Goal: Check status: Check status

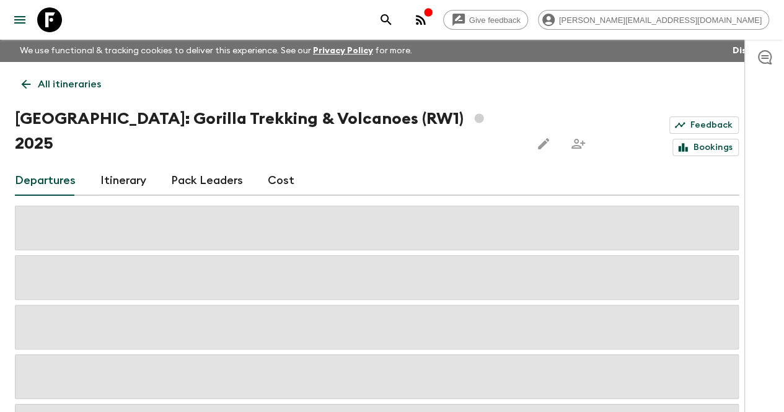
click at [33, 81] on icon at bounding box center [26, 85] width 14 height 14
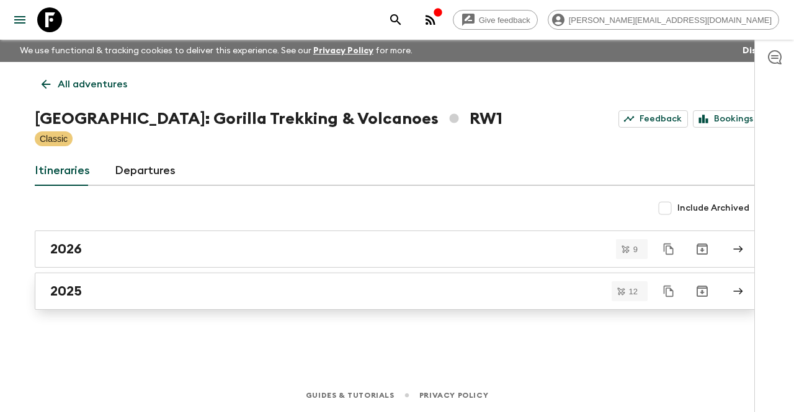
click at [175, 292] on div "2025" at bounding box center [385, 291] width 670 height 16
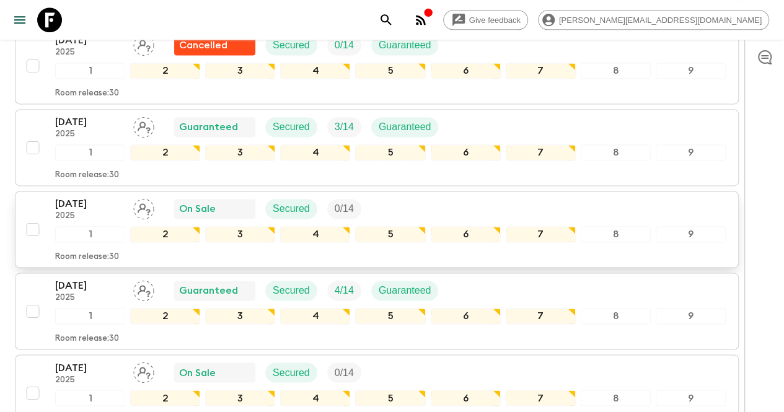
scroll to position [773, 0]
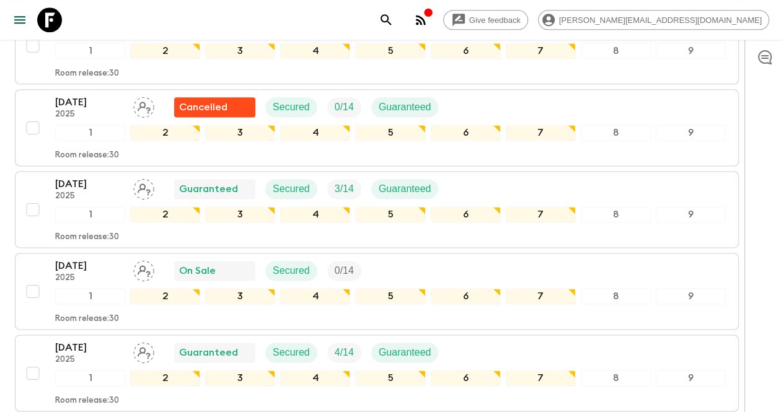
click at [286, 218] on div "[DATE] 2025 P " Completed Secured 12 / 12 Guaranteed 1 2 3 4 5 6 7 8 9 Room rel…" at bounding box center [377, 4] width 724 height 977
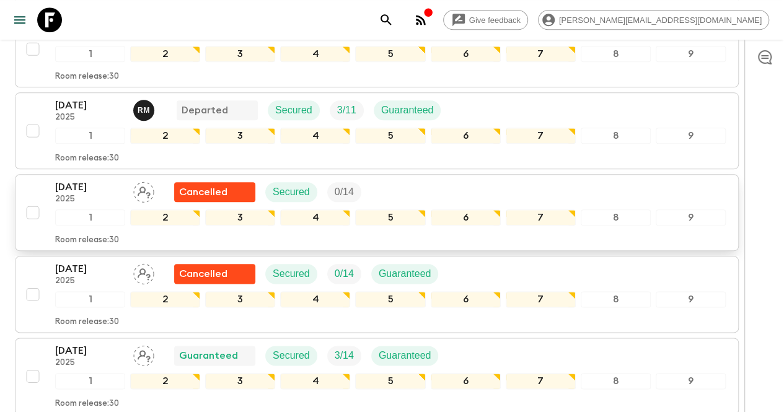
scroll to position [587, 0]
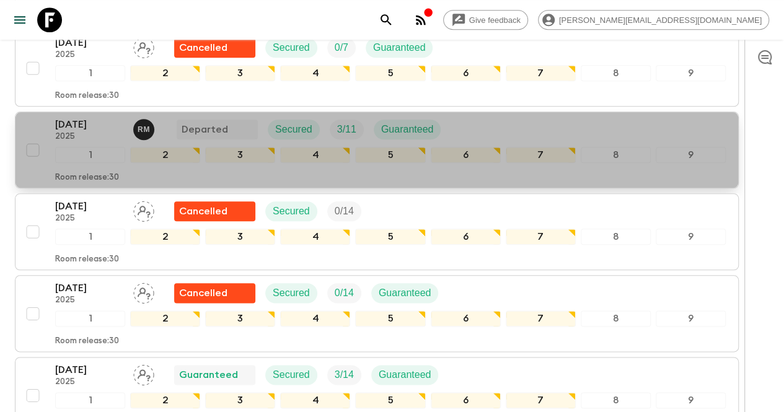
click at [99, 117] on p "[DATE]" at bounding box center [89, 124] width 68 height 15
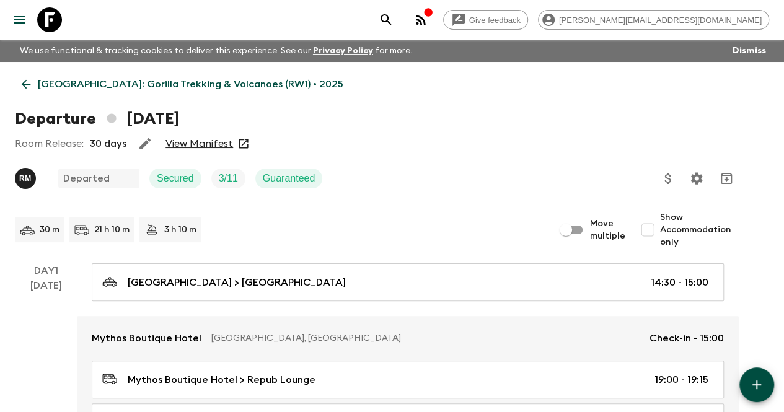
click at [228, 143] on link "View Manifest" at bounding box center [200, 144] width 68 height 12
